Goal: Transaction & Acquisition: Purchase product/service

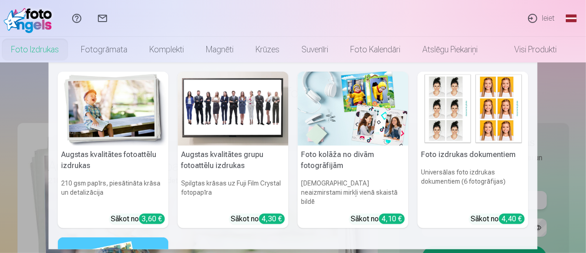
type input "**********"
click at [51, 50] on link "Foto izdrukas" at bounding box center [35, 50] width 70 height 26
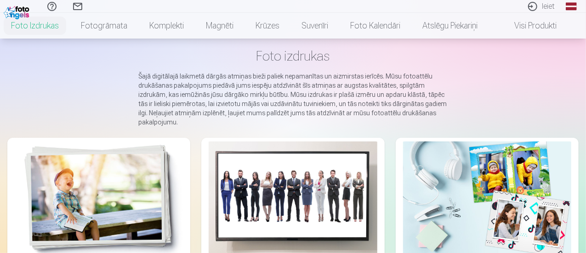
scroll to position [92, 0]
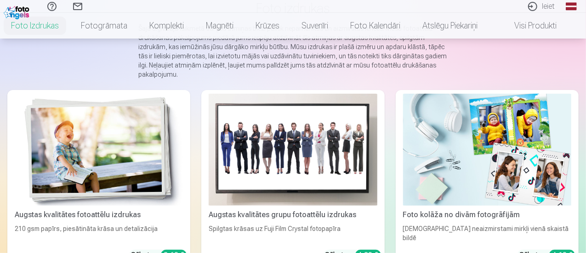
click at [109, 133] on img at bounding box center [99, 150] width 168 height 112
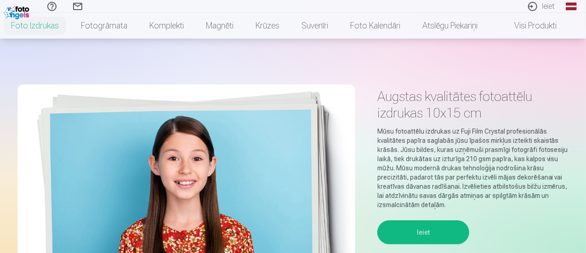
scroll to position [230, 0]
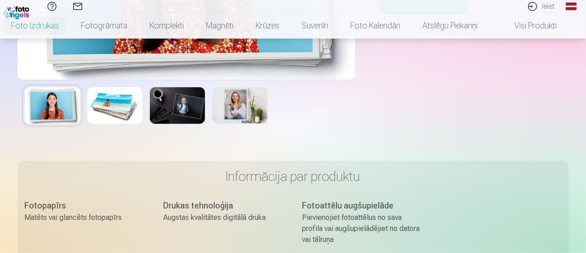
click at [114, 111] on img at bounding box center [114, 105] width 55 height 37
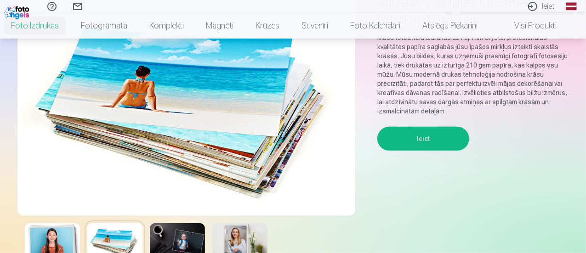
scroll to position [0, 0]
